Goal: Find specific page/section: Find specific page/section

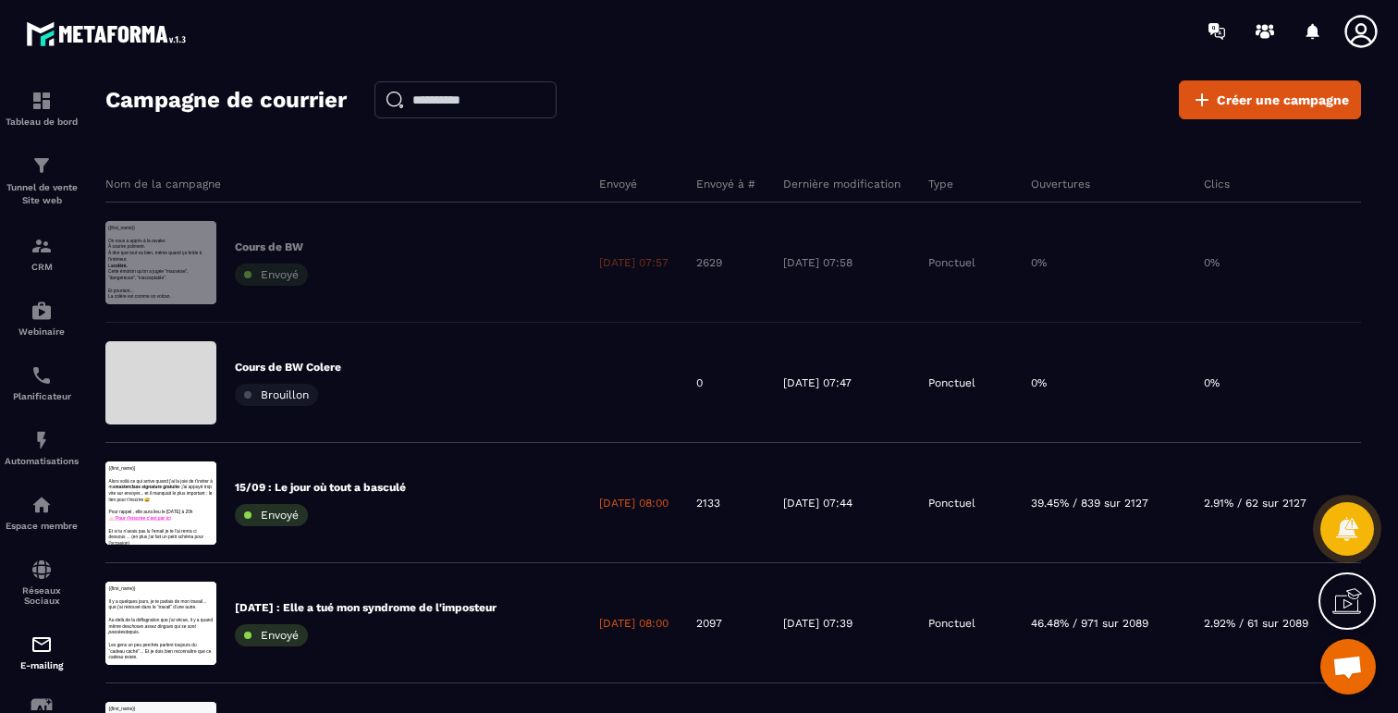
scroll to position [5390, 0]
click at [74, 109] on div "Tableau de bord" at bounding box center [42, 108] width 74 height 37
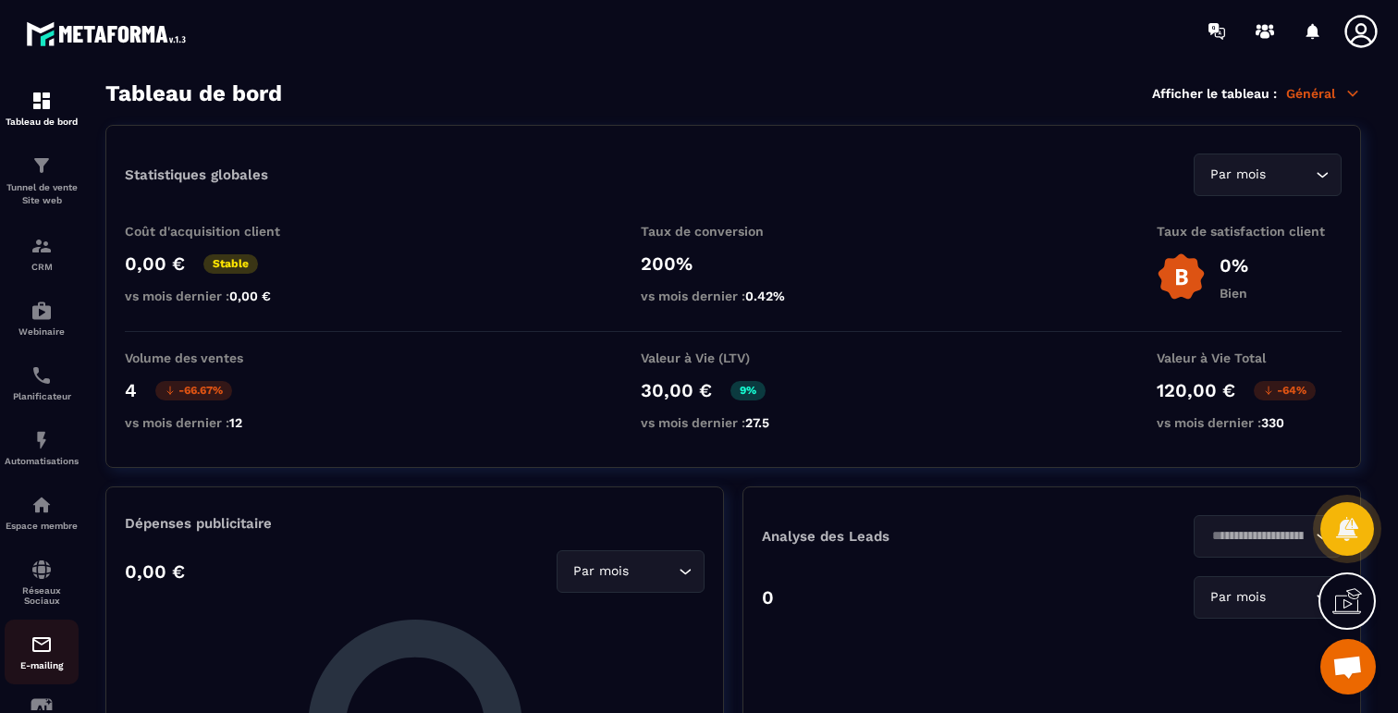
click at [33, 654] on img at bounding box center [42, 644] width 22 height 22
